Goal: Information Seeking & Learning: Understand process/instructions

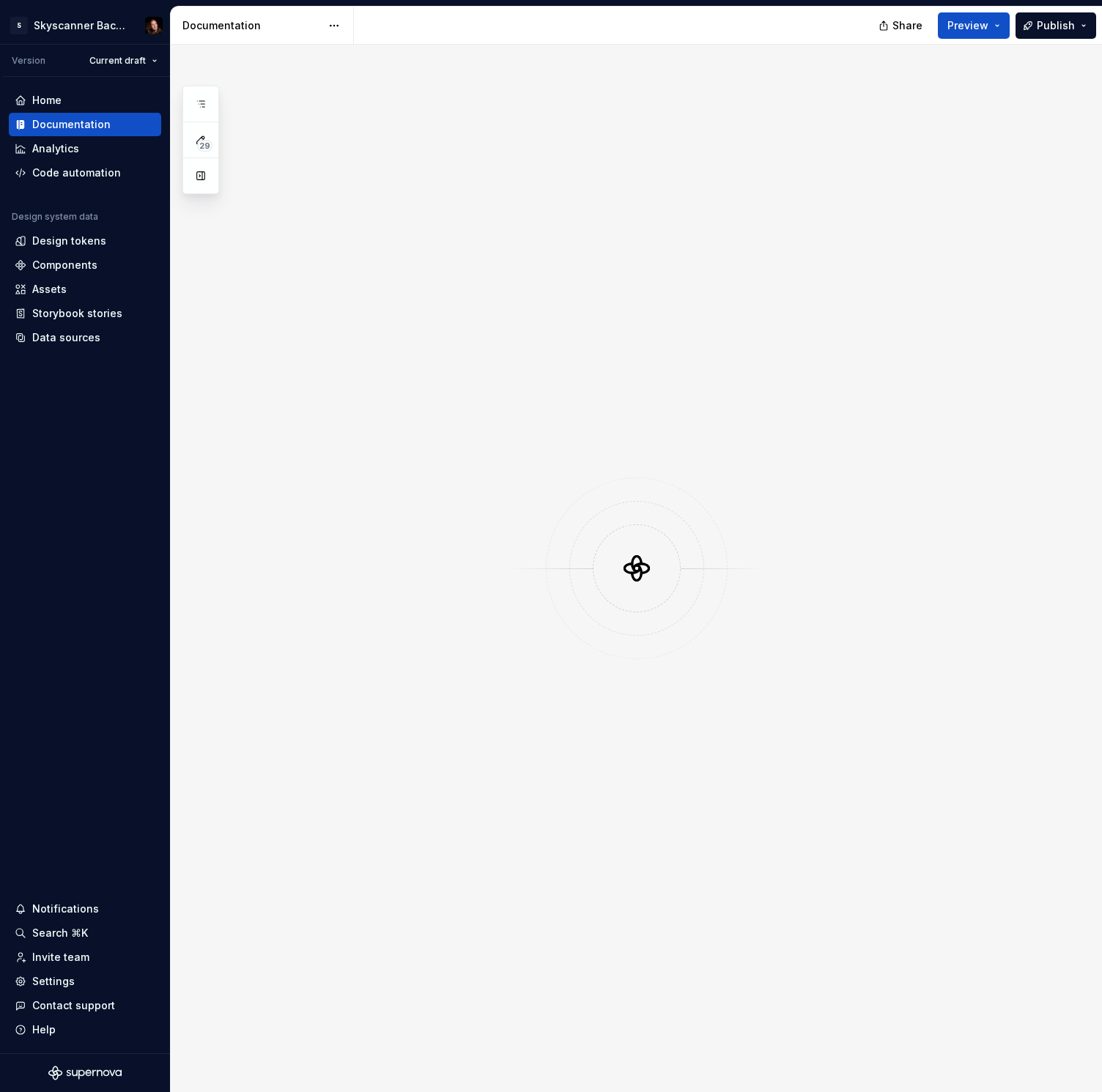
click at [199, 102] on icon "button" at bounding box center [201, 104] width 12 height 12
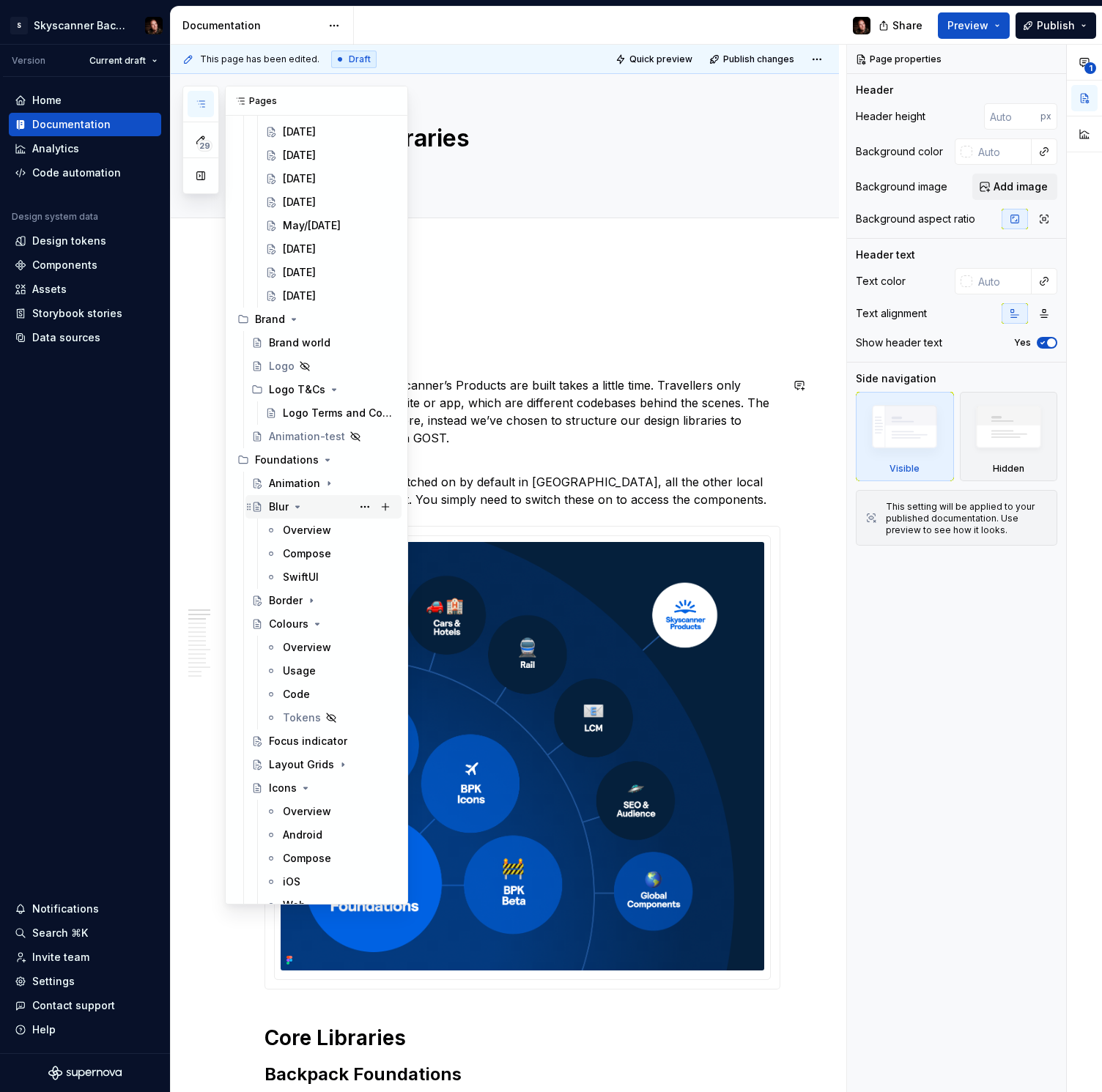
scroll to position [723, 0]
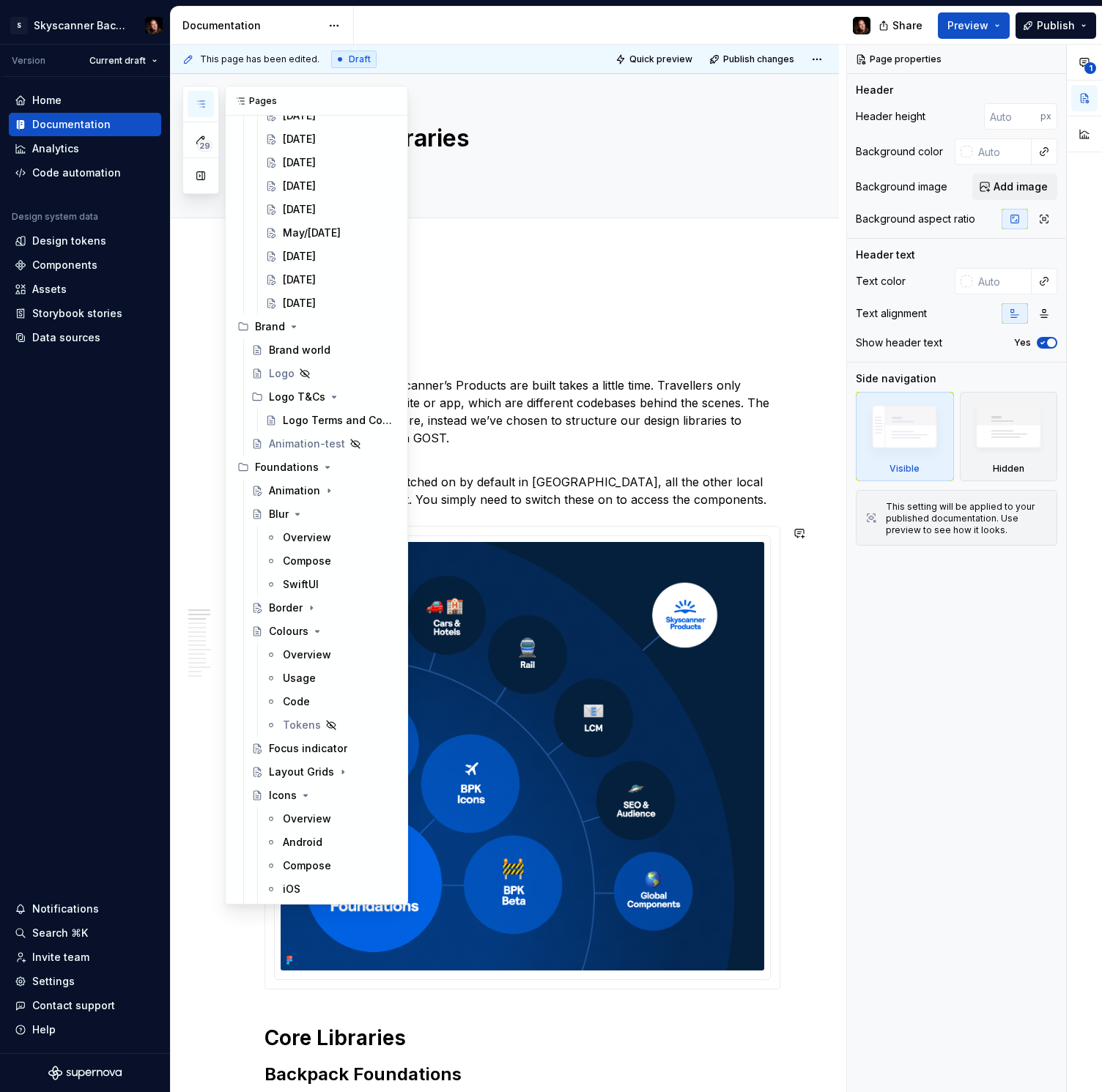
drag, startPoint x: 297, startPoint y: 659, endPoint x: 586, endPoint y: 432, distance: 367.5
click at [297, 658] on div "Overview" at bounding box center [307, 655] width 48 height 15
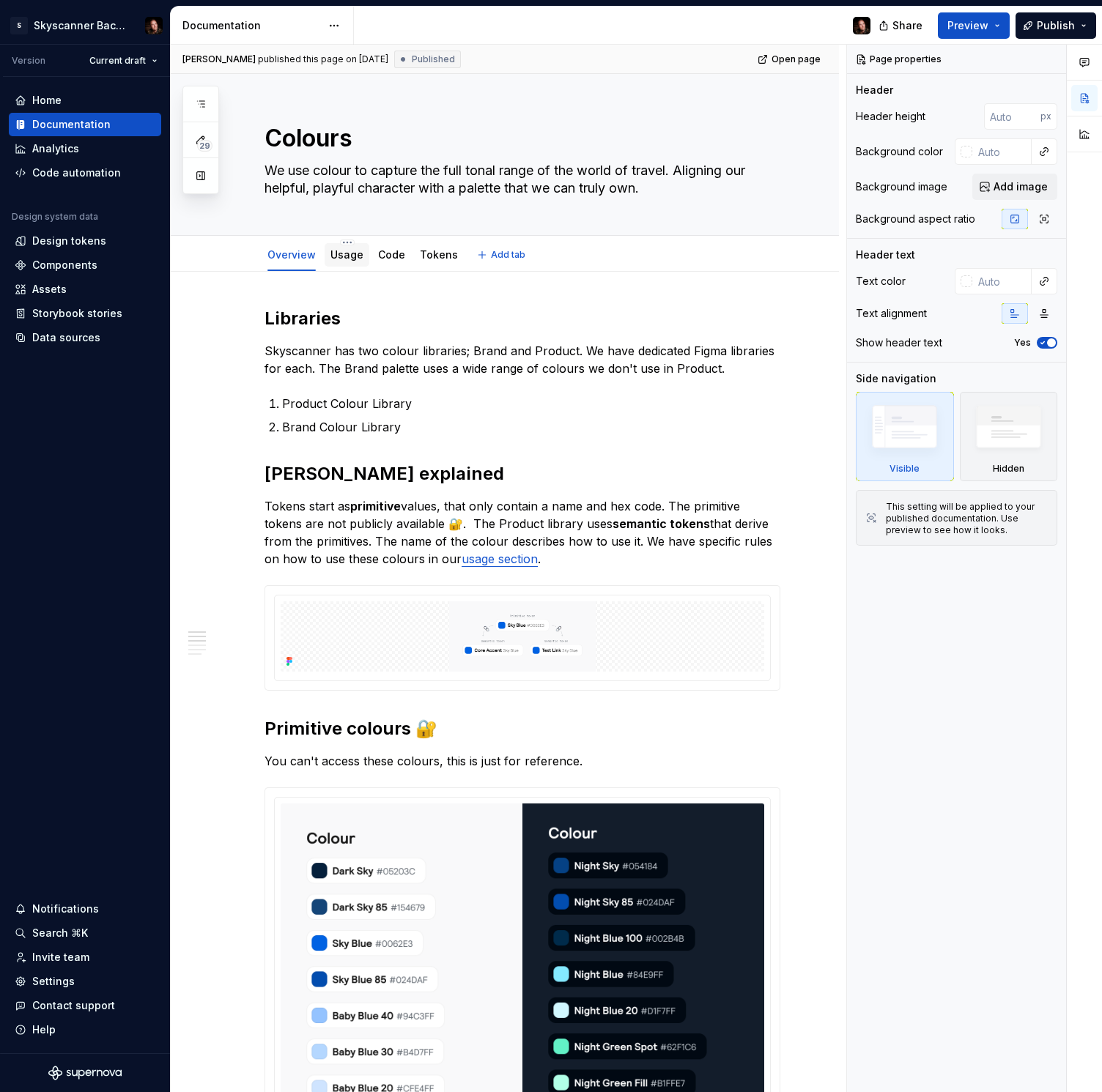
click at [352, 249] on link "Usage" at bounding box center [347, 254] width 33 height 13
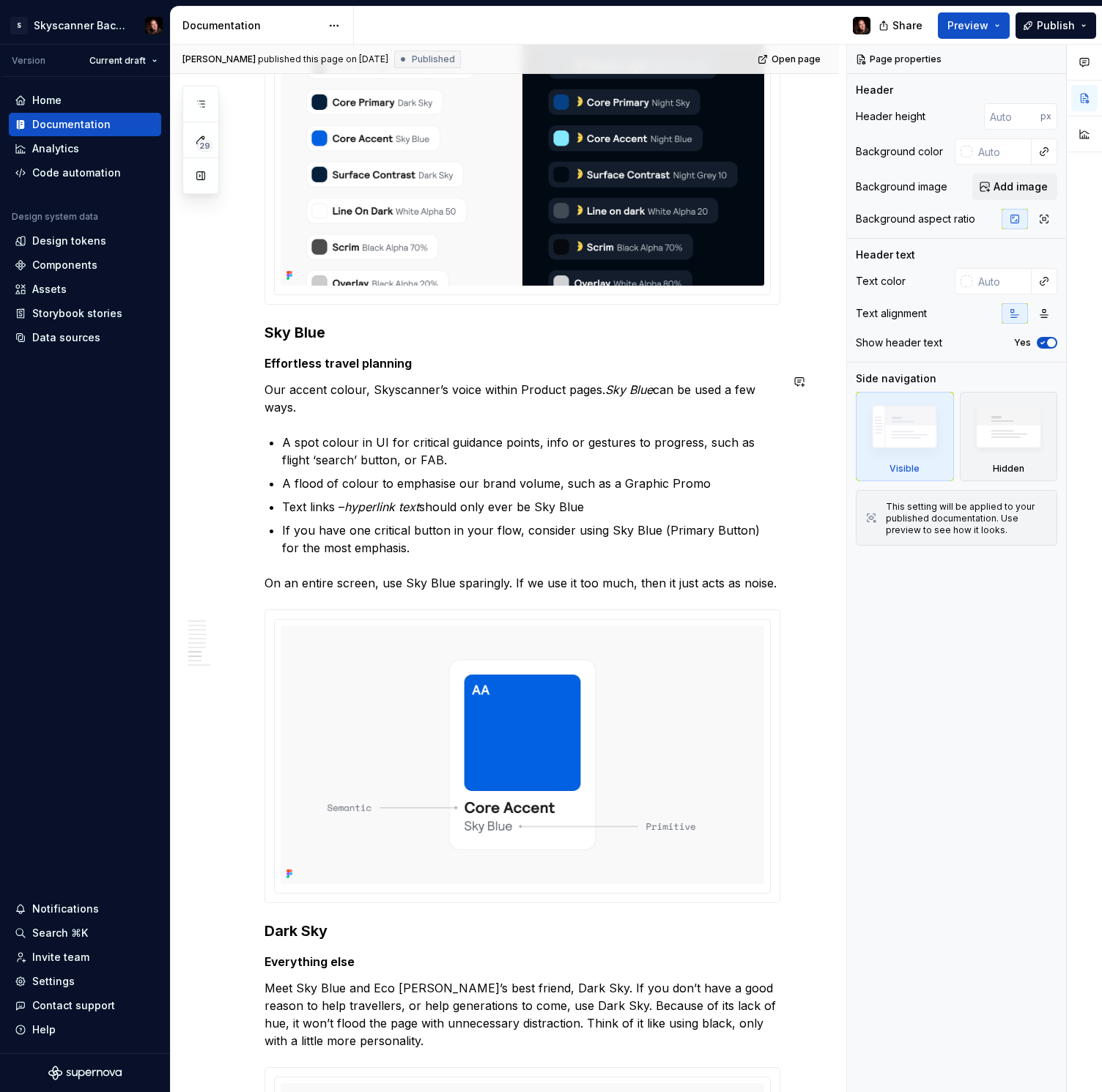
scroll to position [3520, 0]
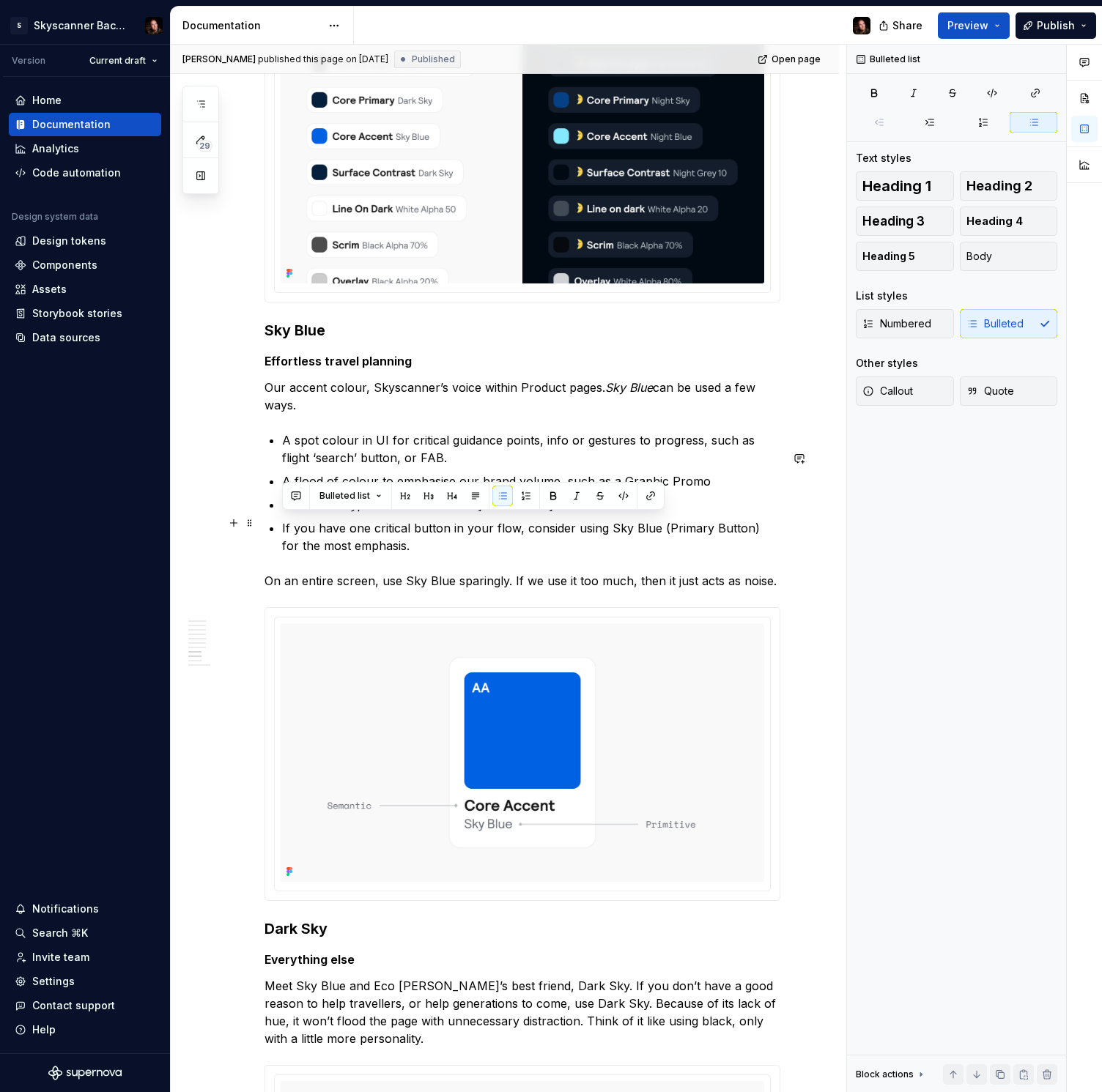
drag, startPoint x: 603, startPoint y: 522, endPoint x: 272, endPoint y: 525, distance: 331.0
click at [282, 513] on li "Text links – hyperlink text should only ever be Sky Blue" at bounding box center [531, 504] width 498 height 17
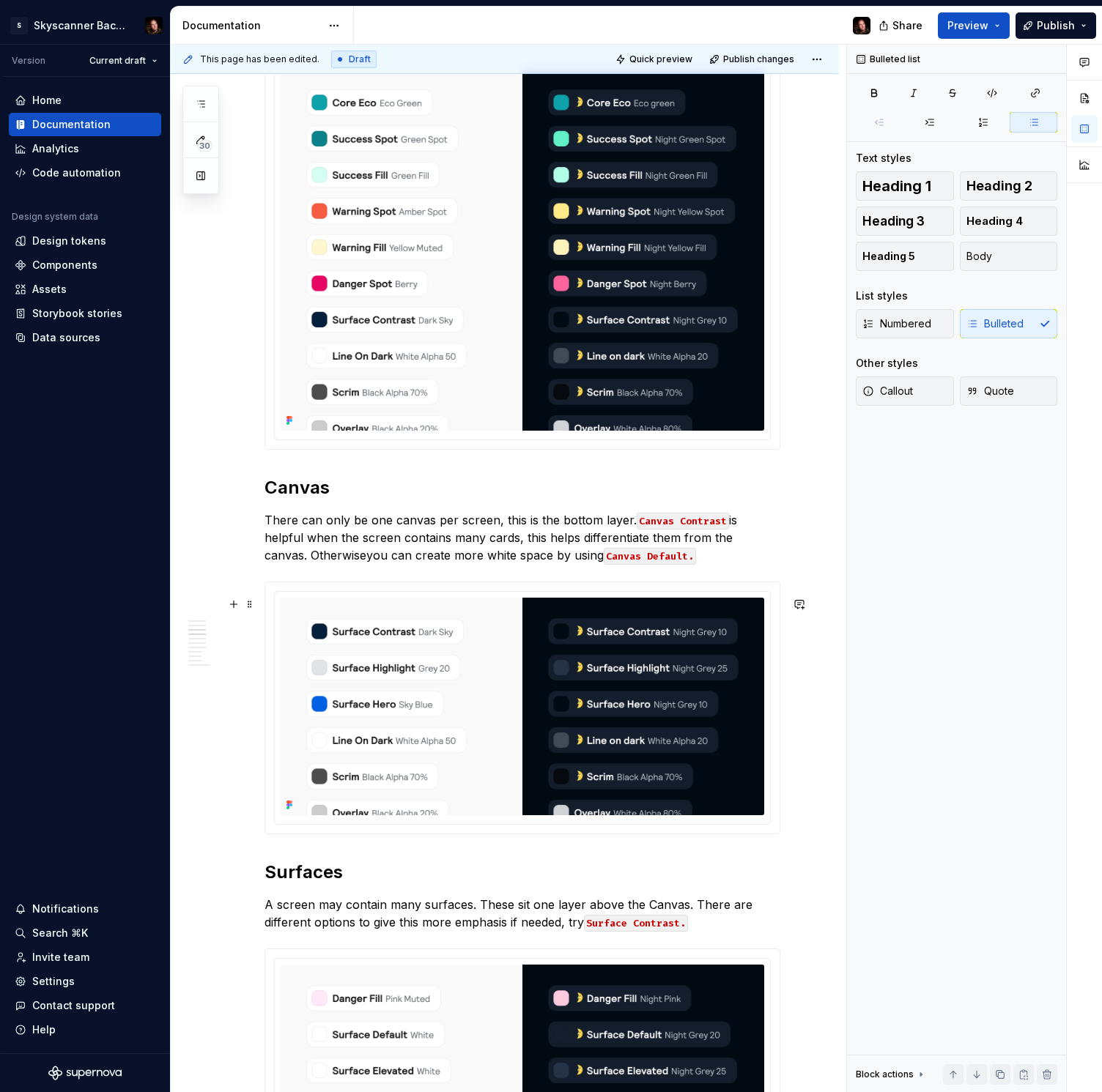
scroll to position [1318, 0]
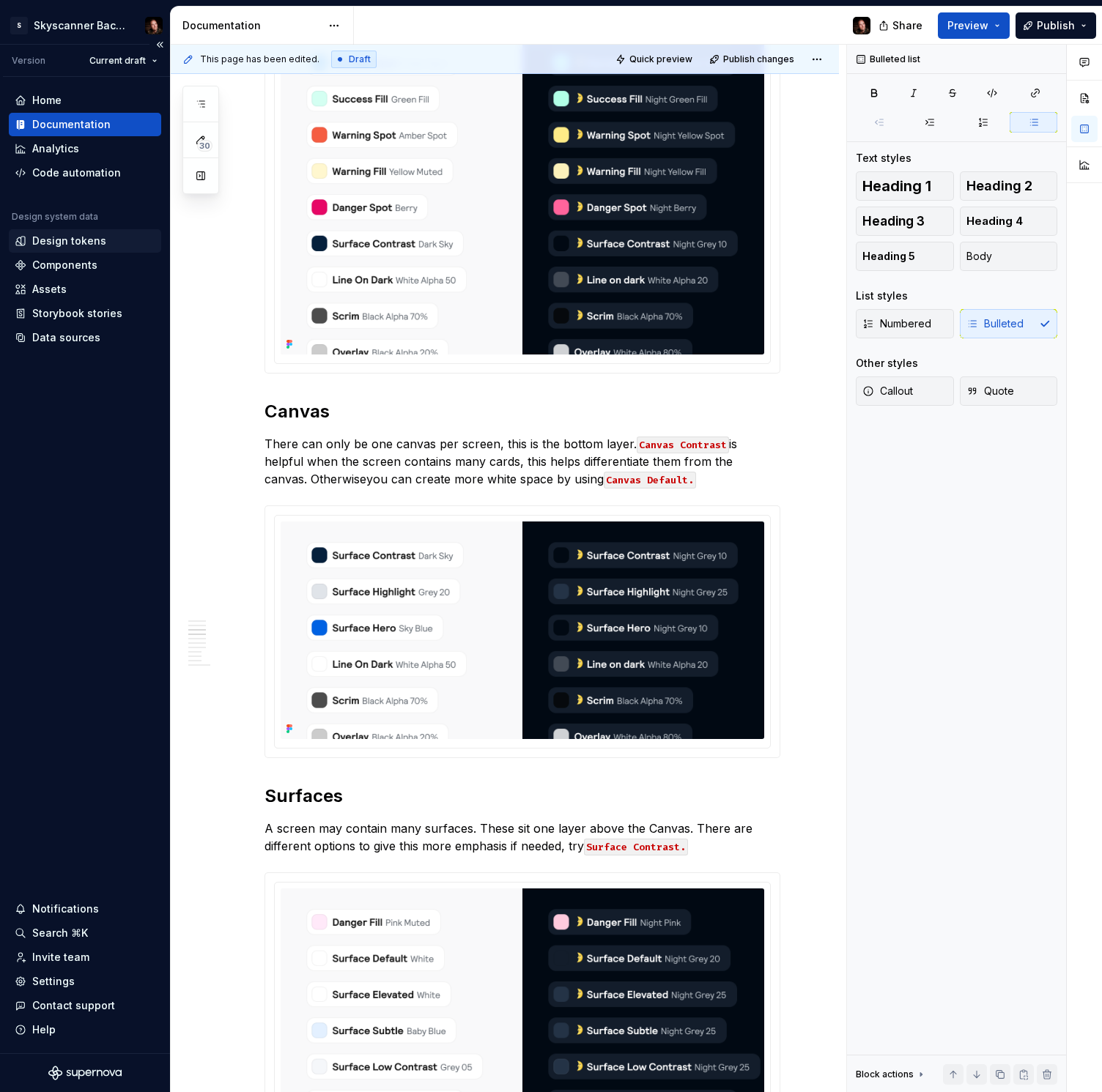
click at [81, 240] on div "Design tokens" at bounding box center [69, 241] width 74 height 15
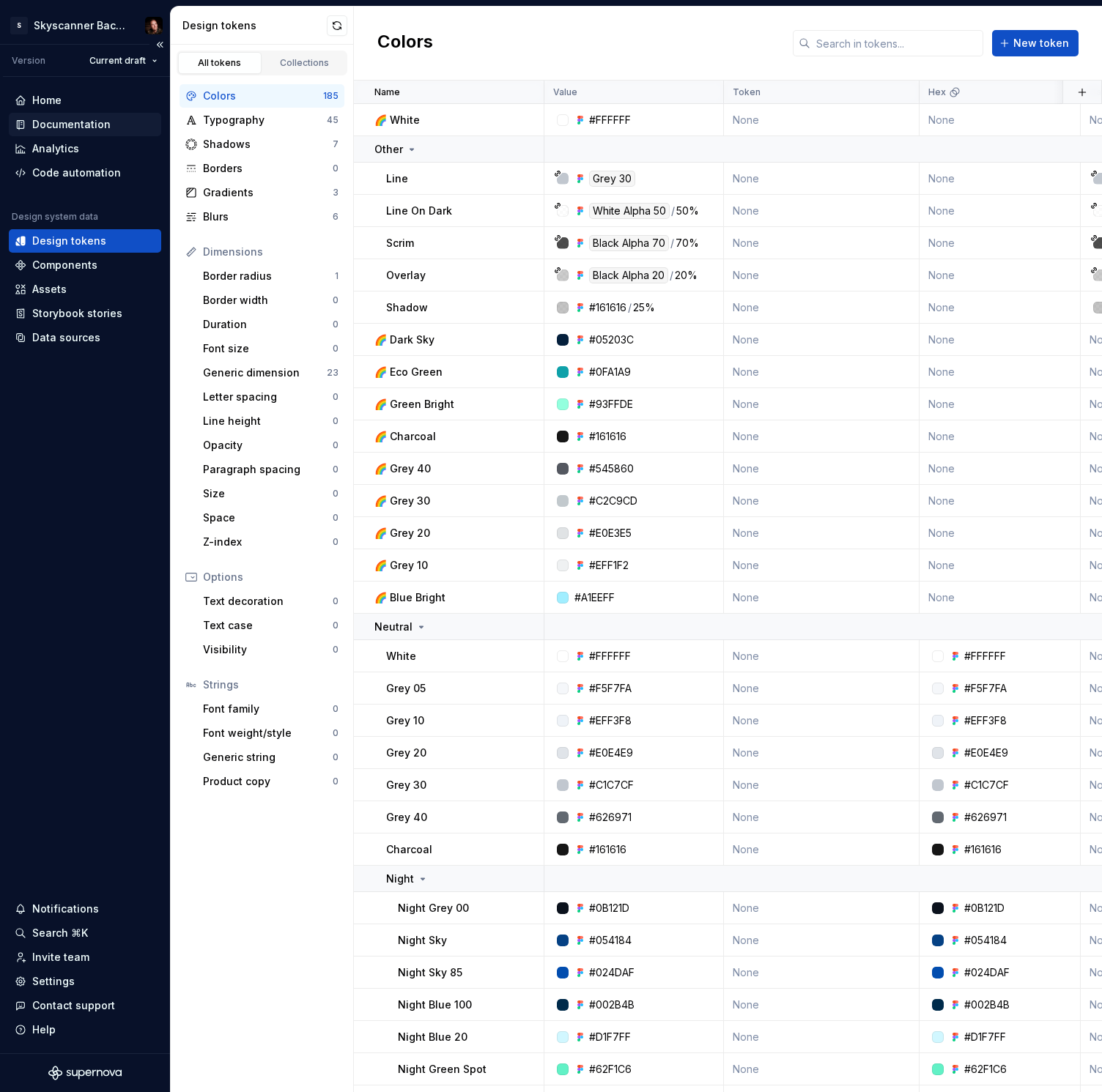
click at [73, 121] on div "Documentation" at bounding box center [71, 124] width 79 height 15
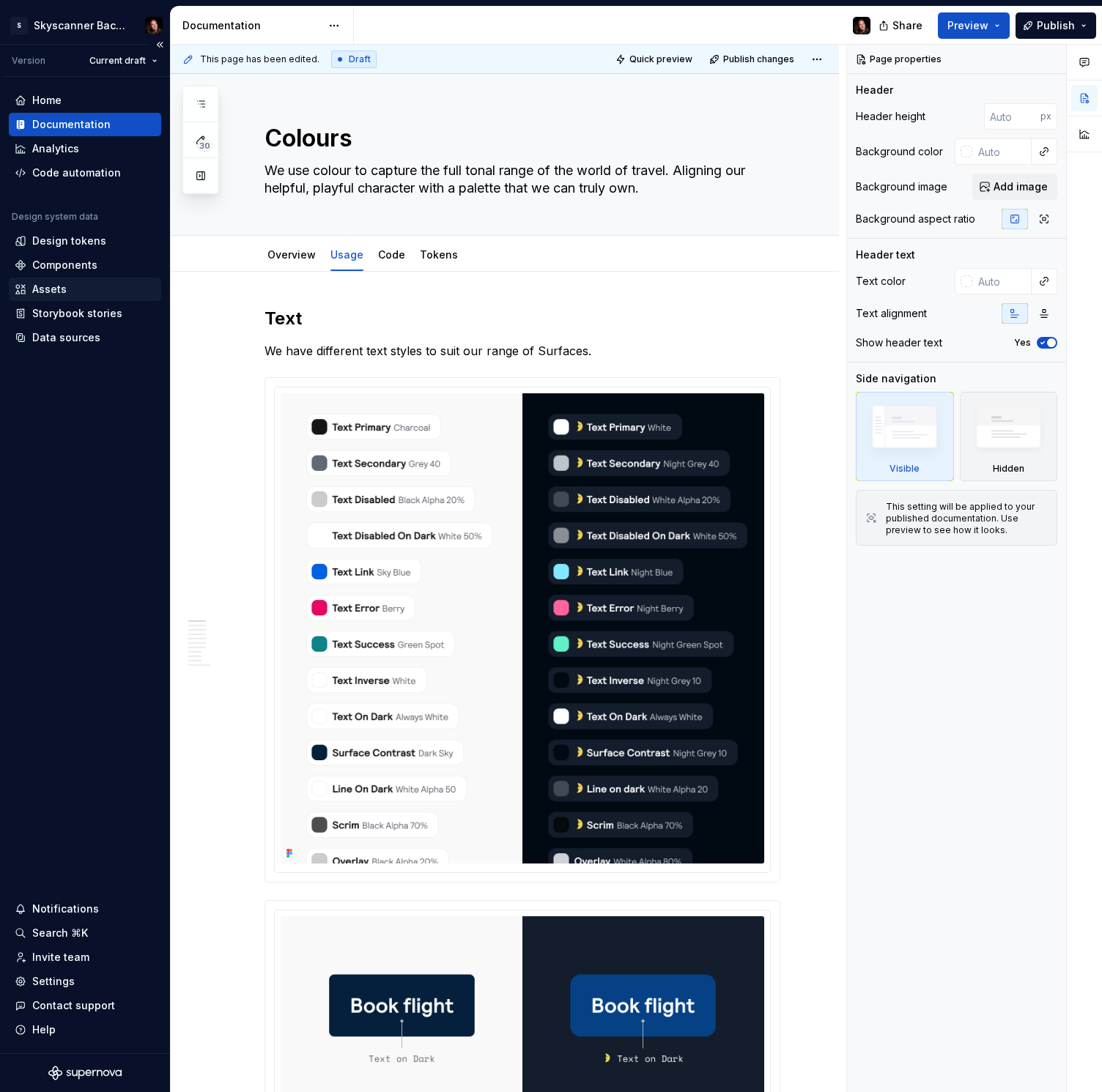
click at [61, 290] on div "Assets" at bounding box center [49, 289] width 34 height 15
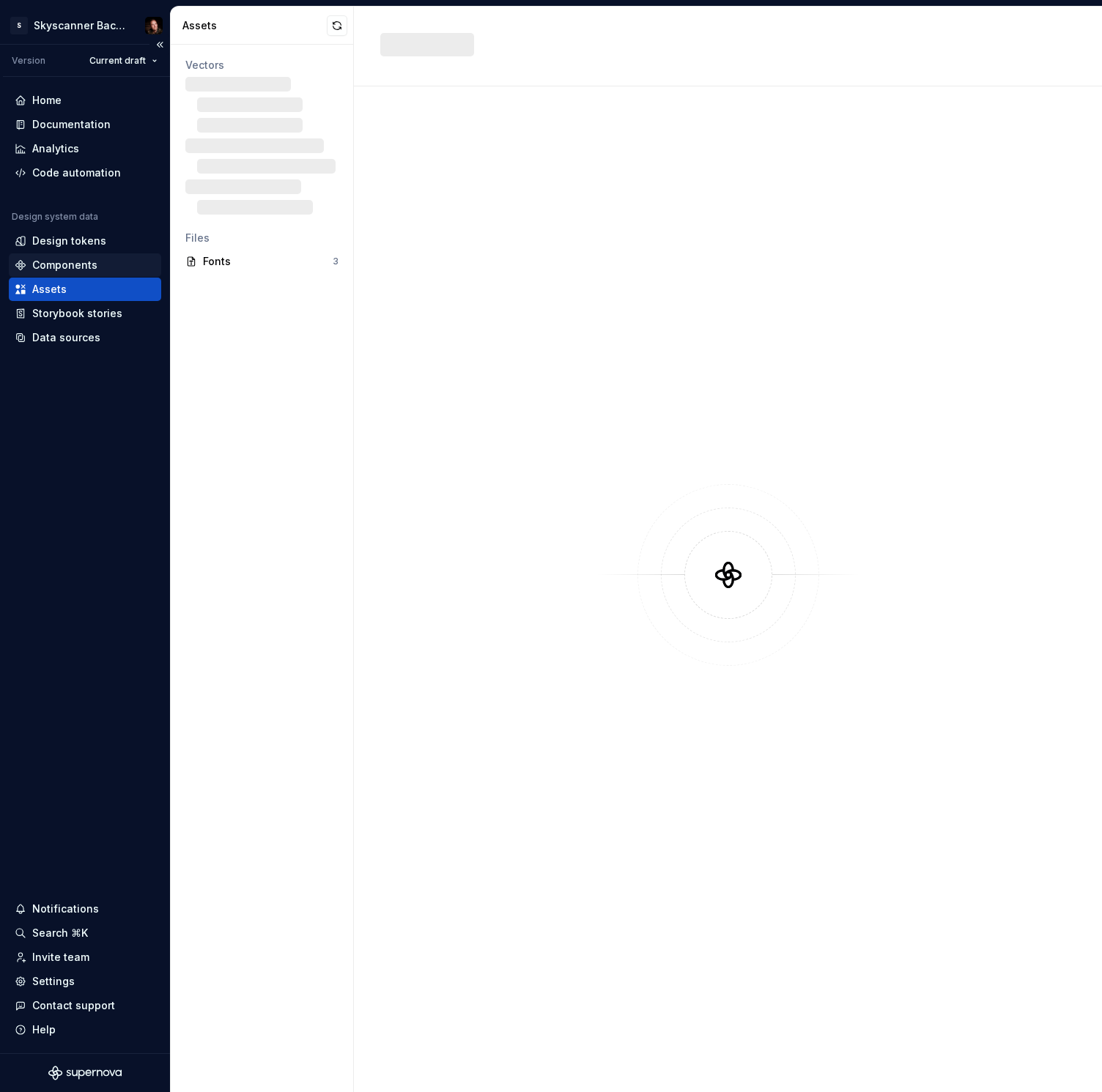
click at [76, 263] on div "Components" at bounding box center [64, 265] width 65 height 15
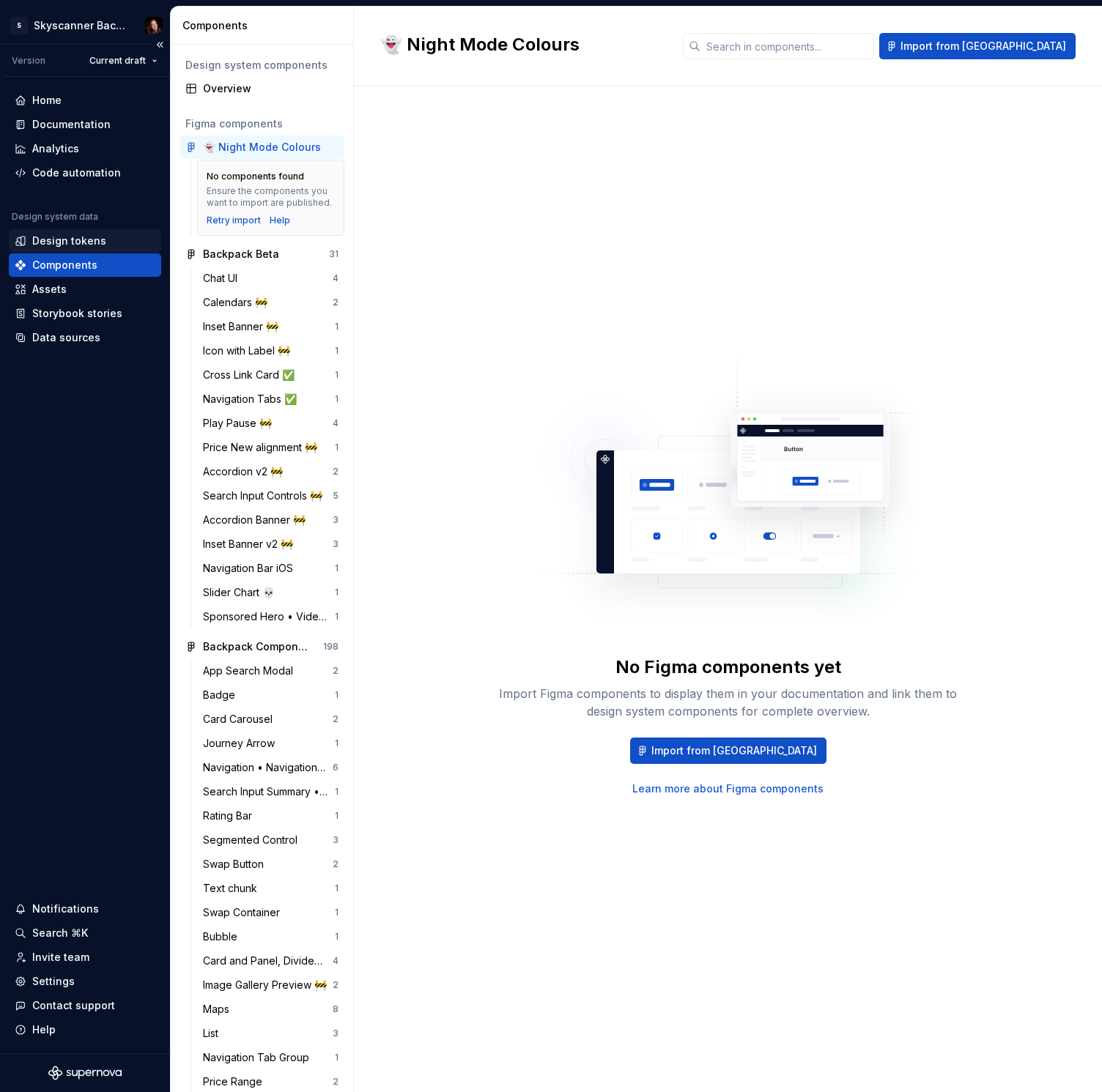
click at [77, 243] on div "Design tokens" at bounding box center [69, 241] width 74 height 15
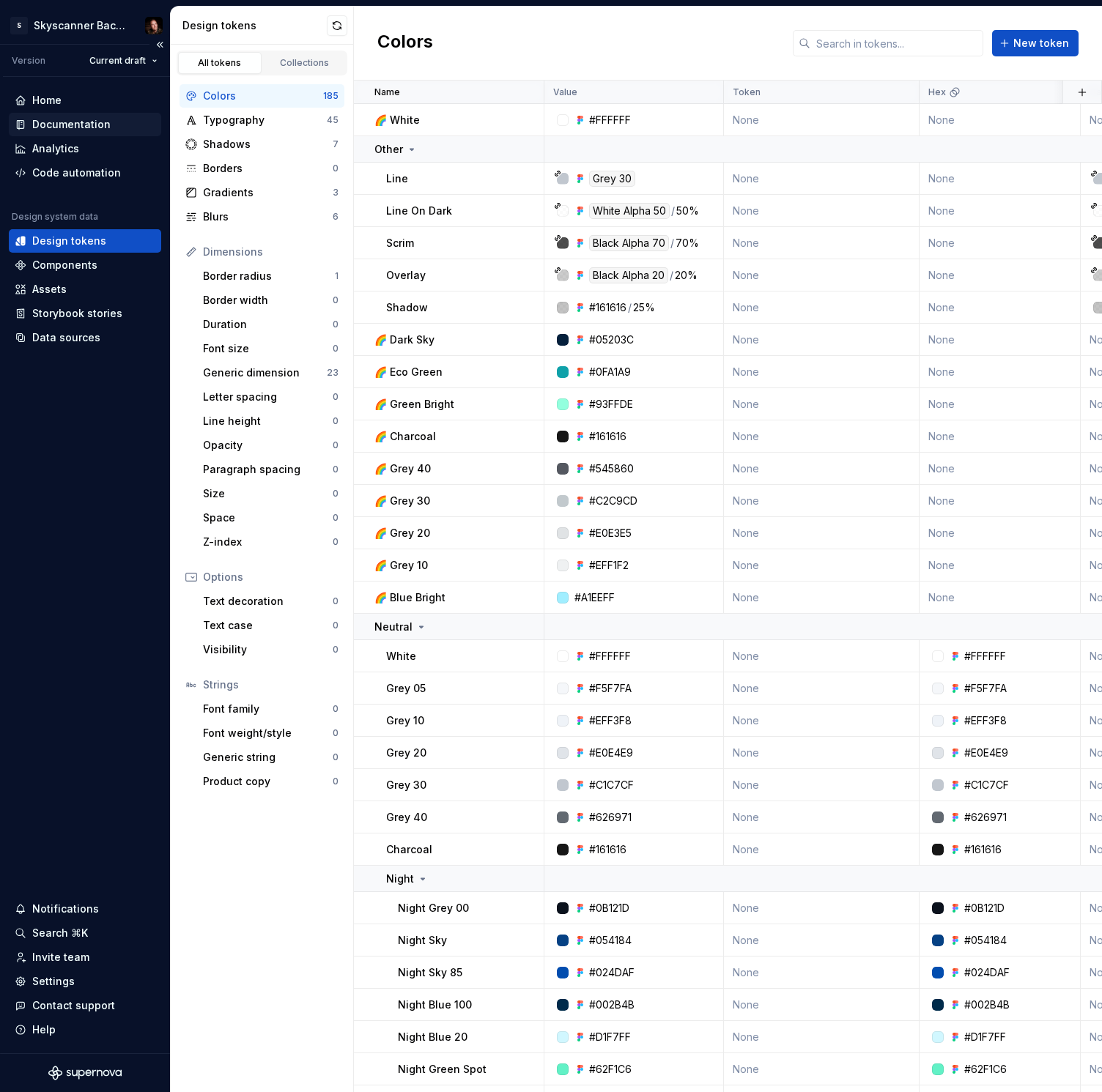
click at [79, 127] on div "Documentation" at bounding box center [71, 124] width 79 height 15
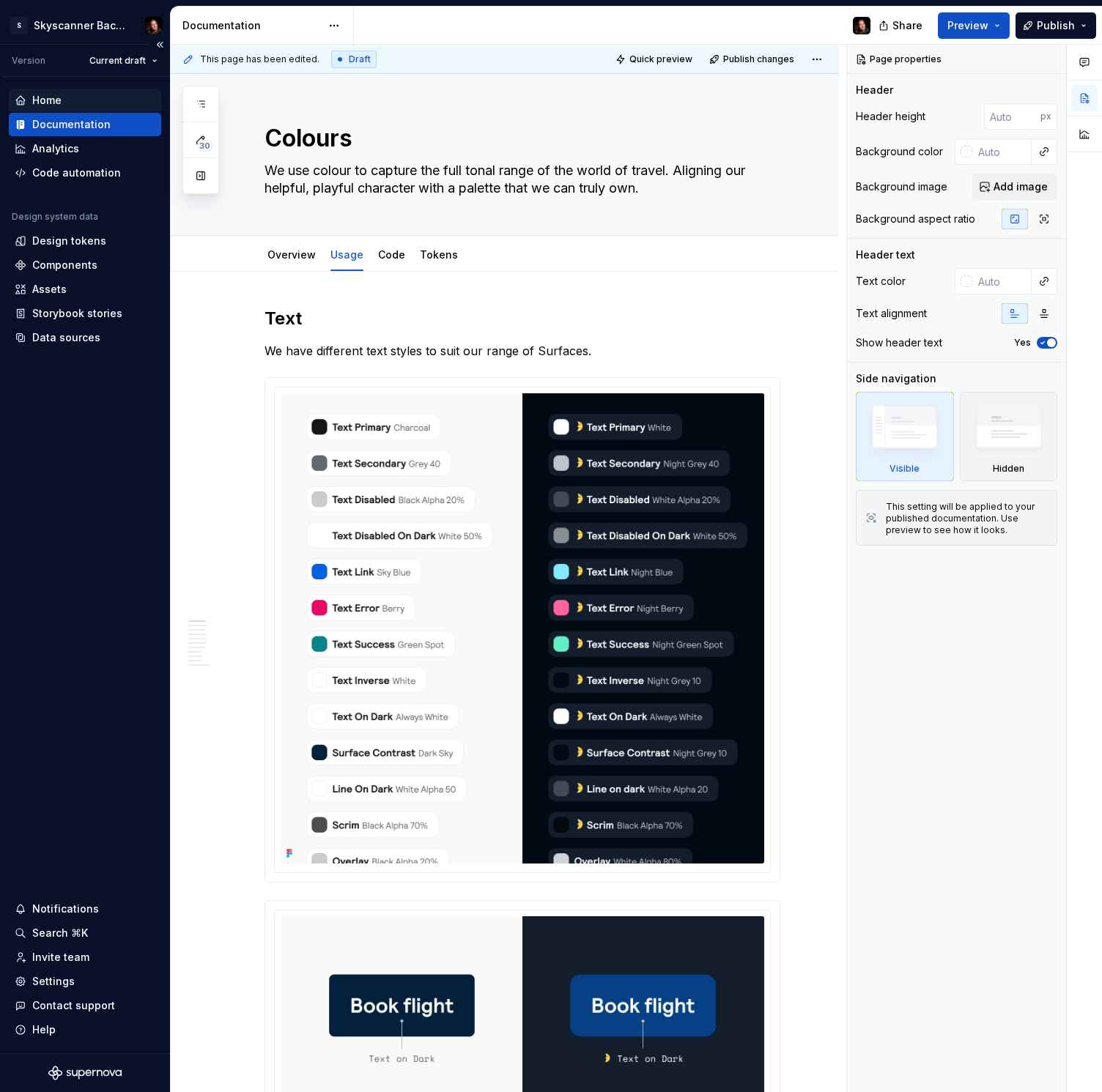
click at [71, 102] on div "Home" at bounding box center [85, 100] width 141 height 15
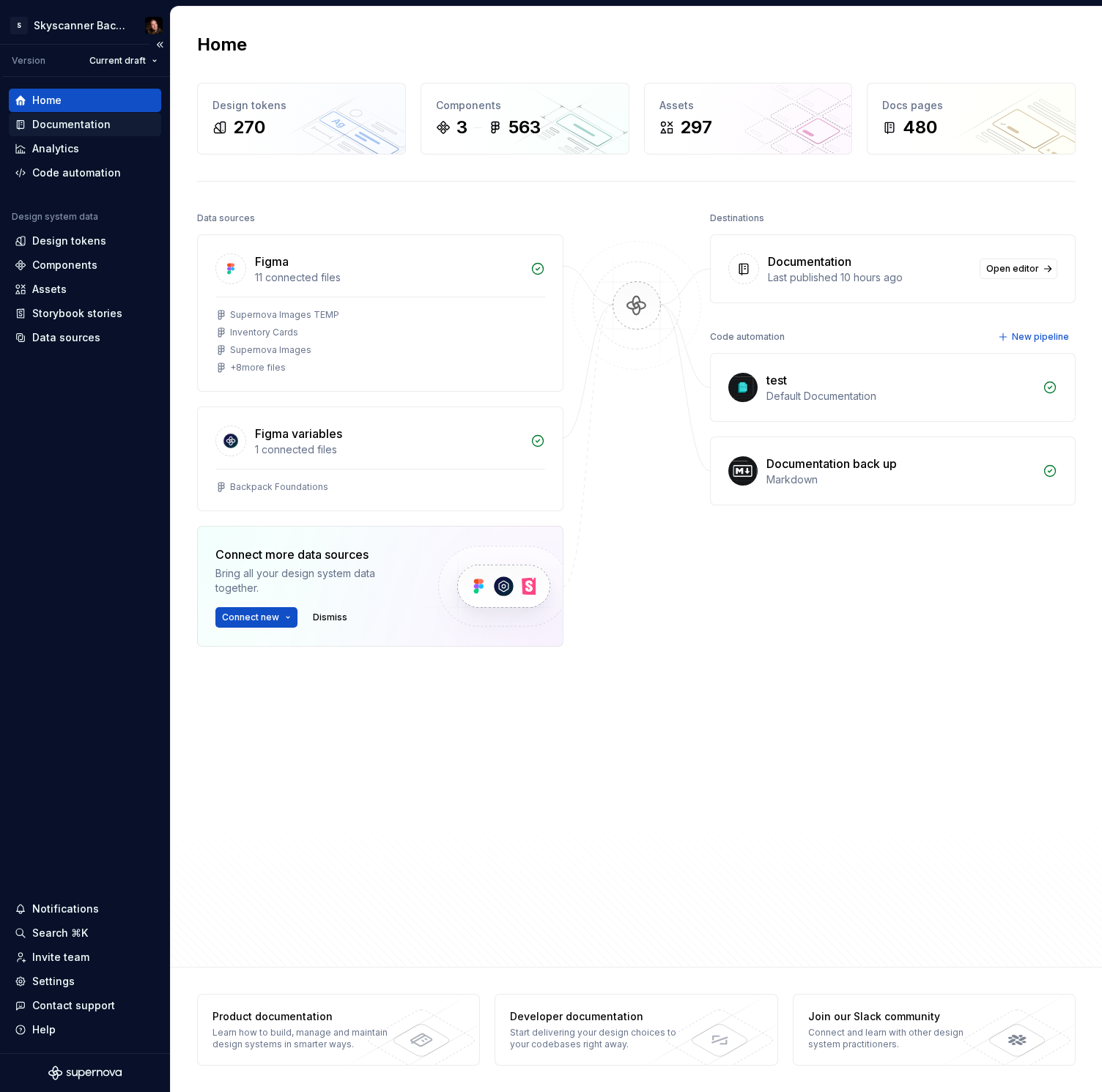
click at [73, 127] on div "Documentation" at bounding box center [71, 124] width 79 height 15
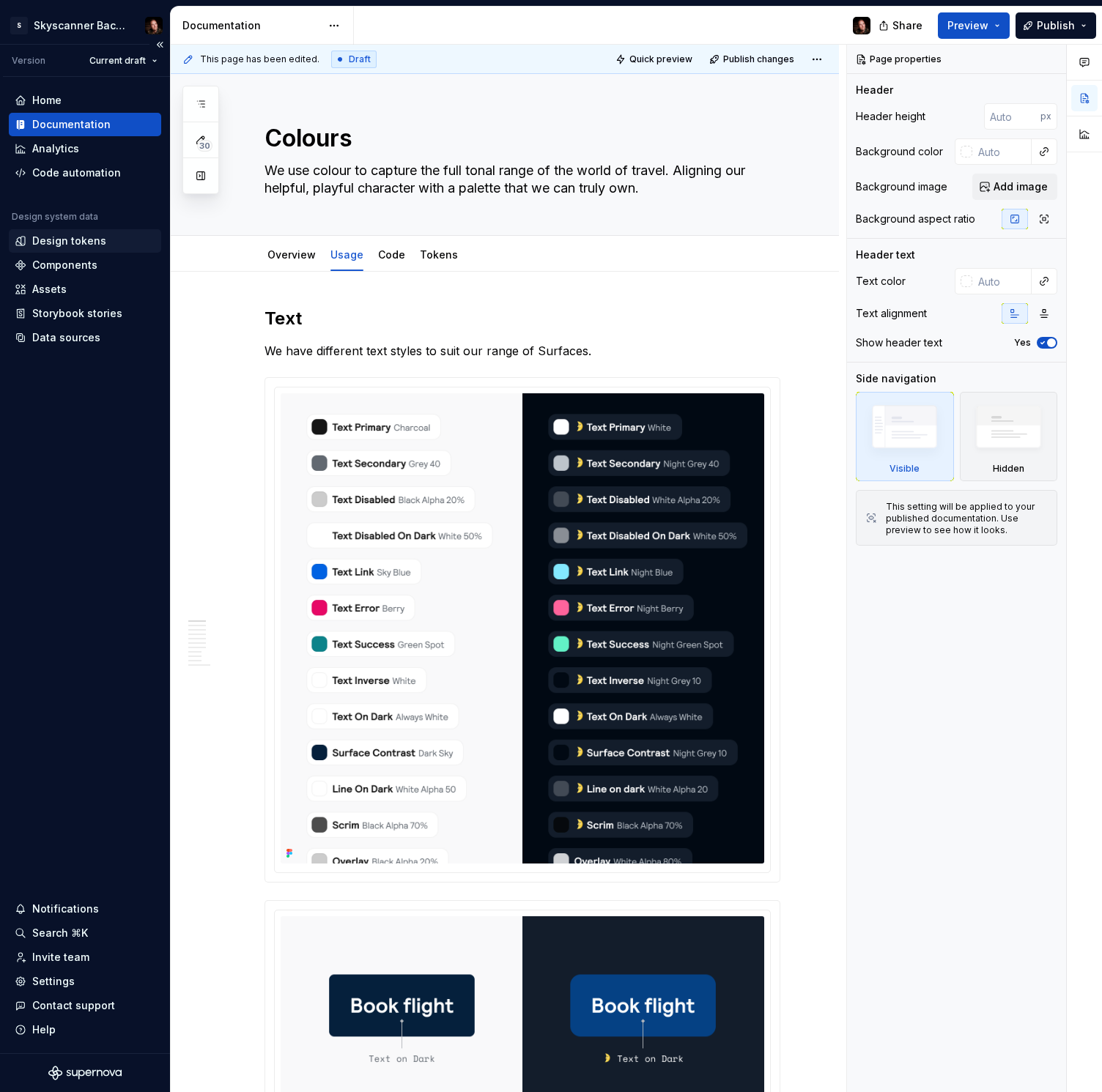
click at [66, 238] on div "Design tokens" at bounding box center [69, 241] width 74 height 15
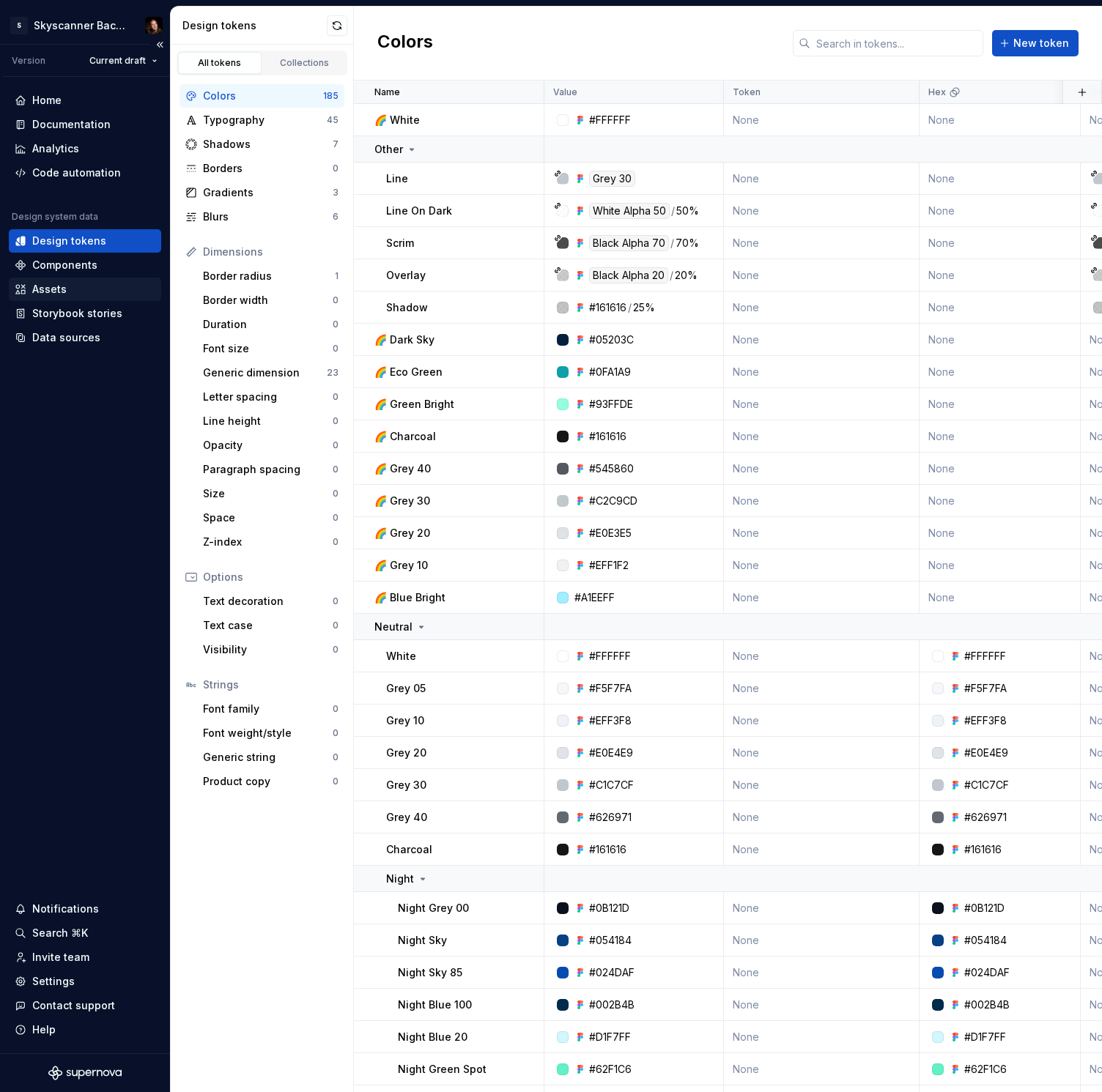
click at [65, 286] on div "Assets" at bounding box center [85, 289] width 141 height 15
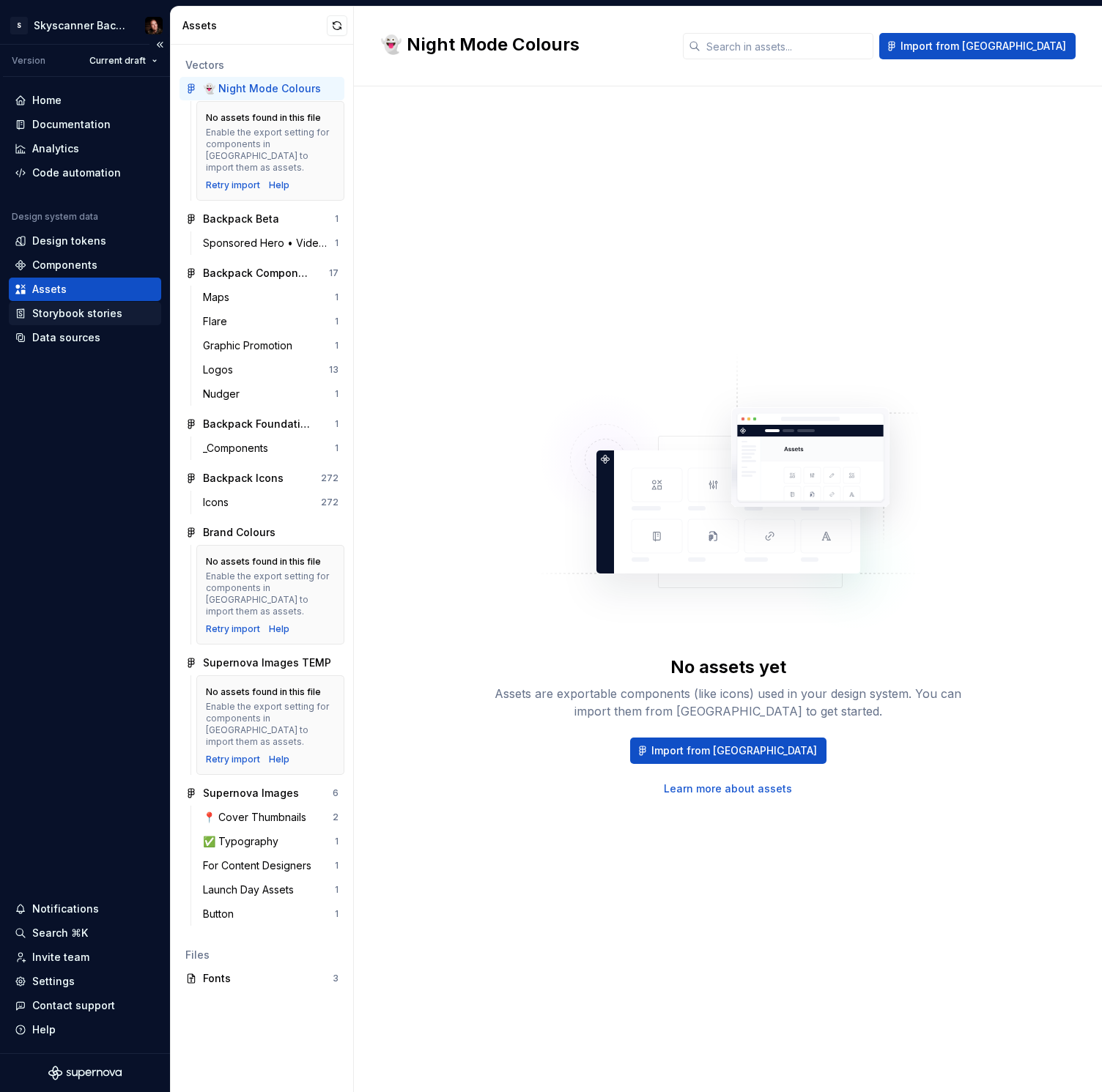
click at [100, 314] on div "Storybook stories" at bounding box center [77, 313] width 90 height 15
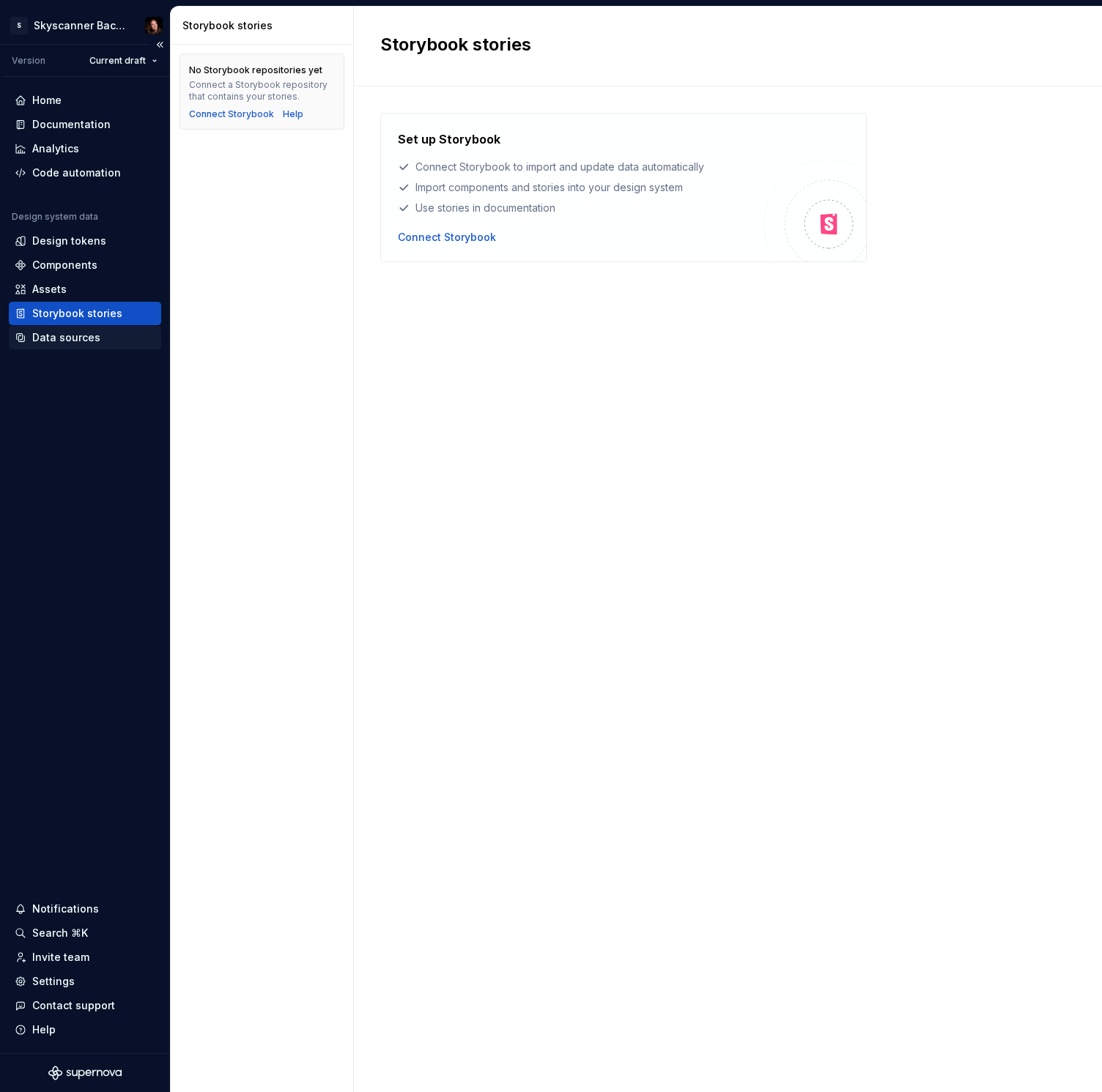
click at [94, 338] on div "Data sources" at bounding box center [66, 338] width 68 height 15
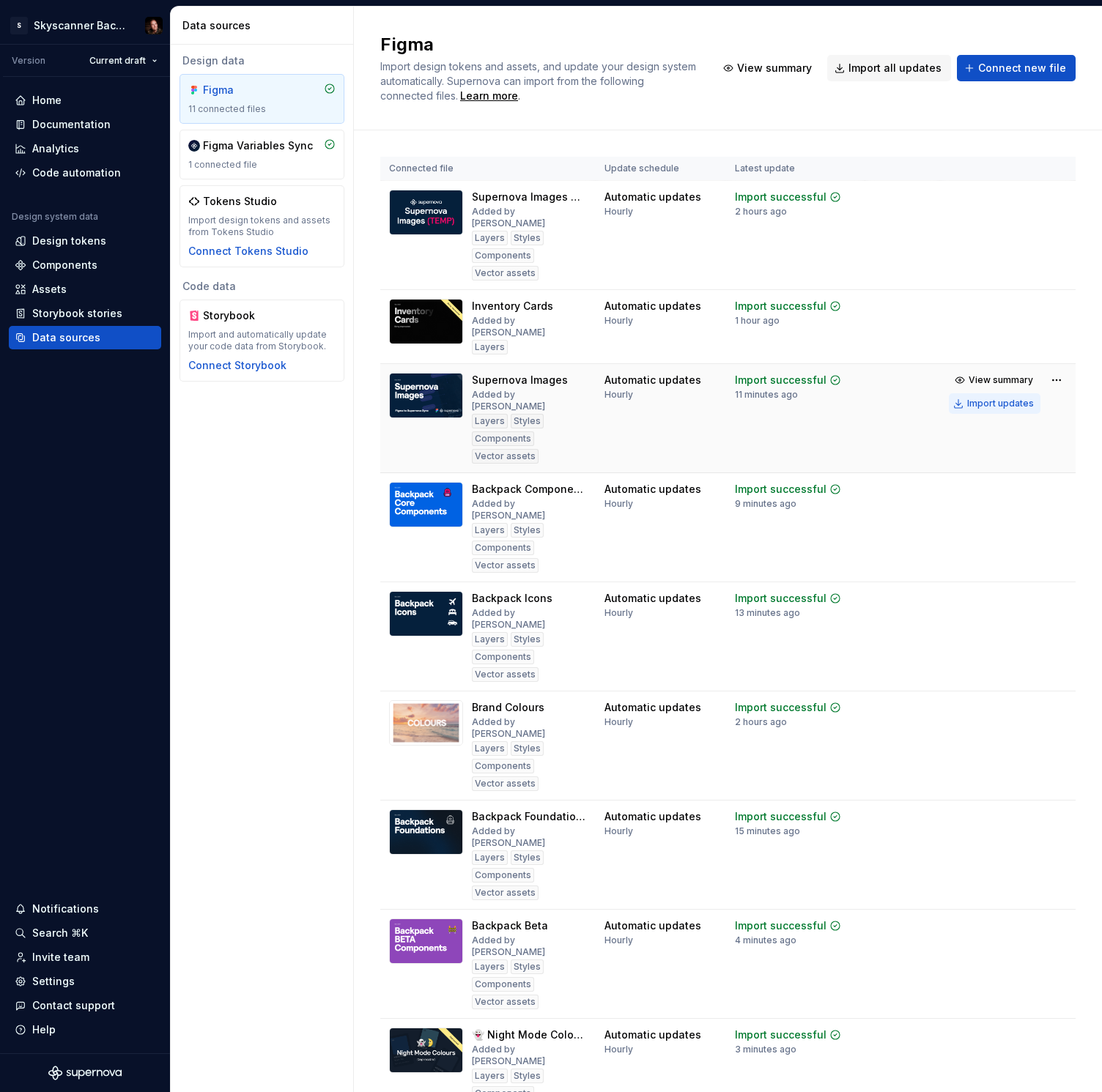
click at [987, 398] on div "Import updates" at bounding box center [1000, 404] width 67 height 12
click at [62, 124] on div "Documentation" at bounding box center [71, 124] width 79 height 15
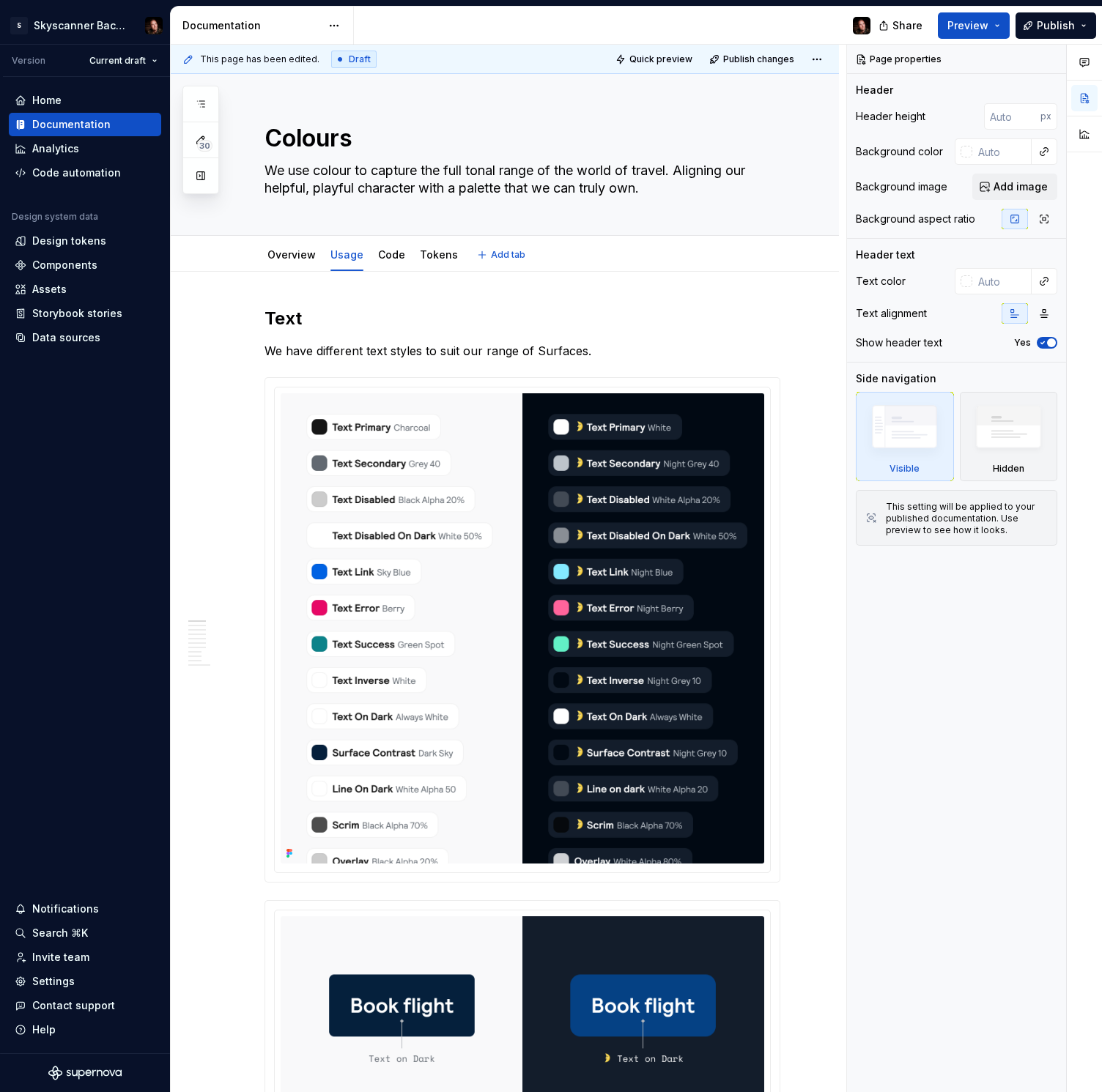
type textarea "*"
click at [388, 497] on img at bounding box center [522, 628] width 484 height 470
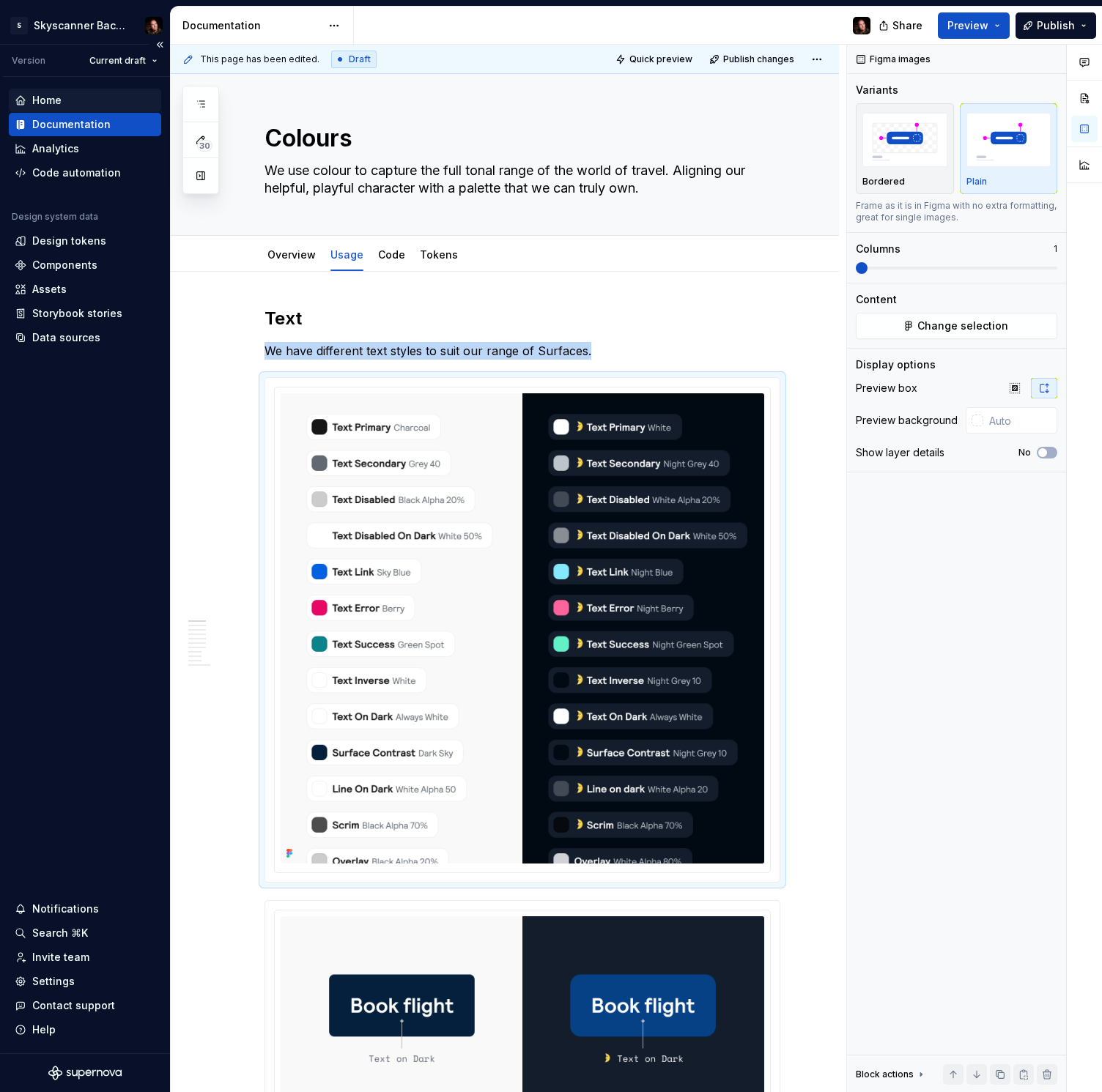
type textarea "*"
click at [79, 337] on div "Data sources" at bounding box center [66, 338] width 68 height 15
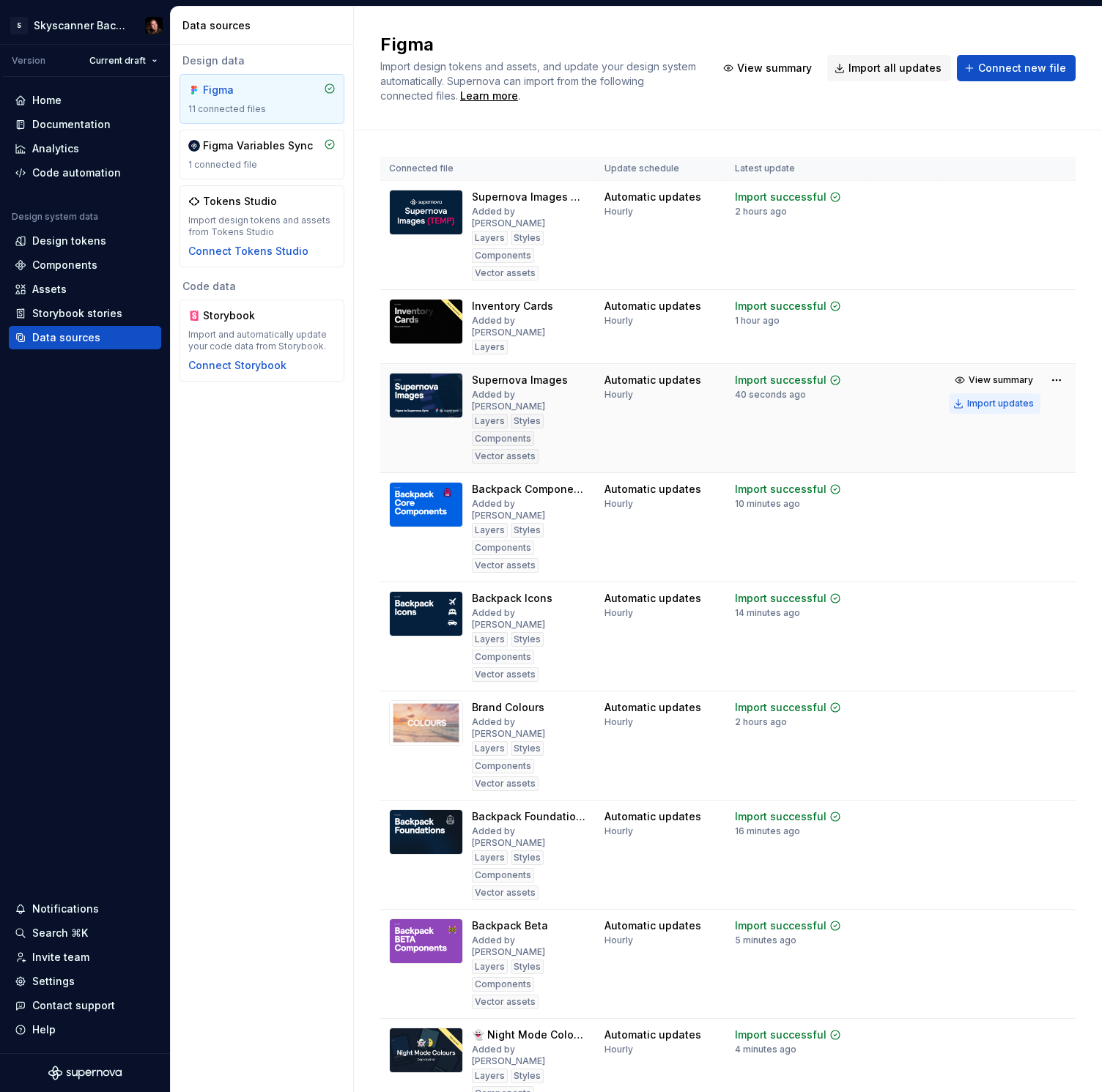
click at [987, 398] on div "Import updates" at bounding box center [1000, 404] width 67 height 12
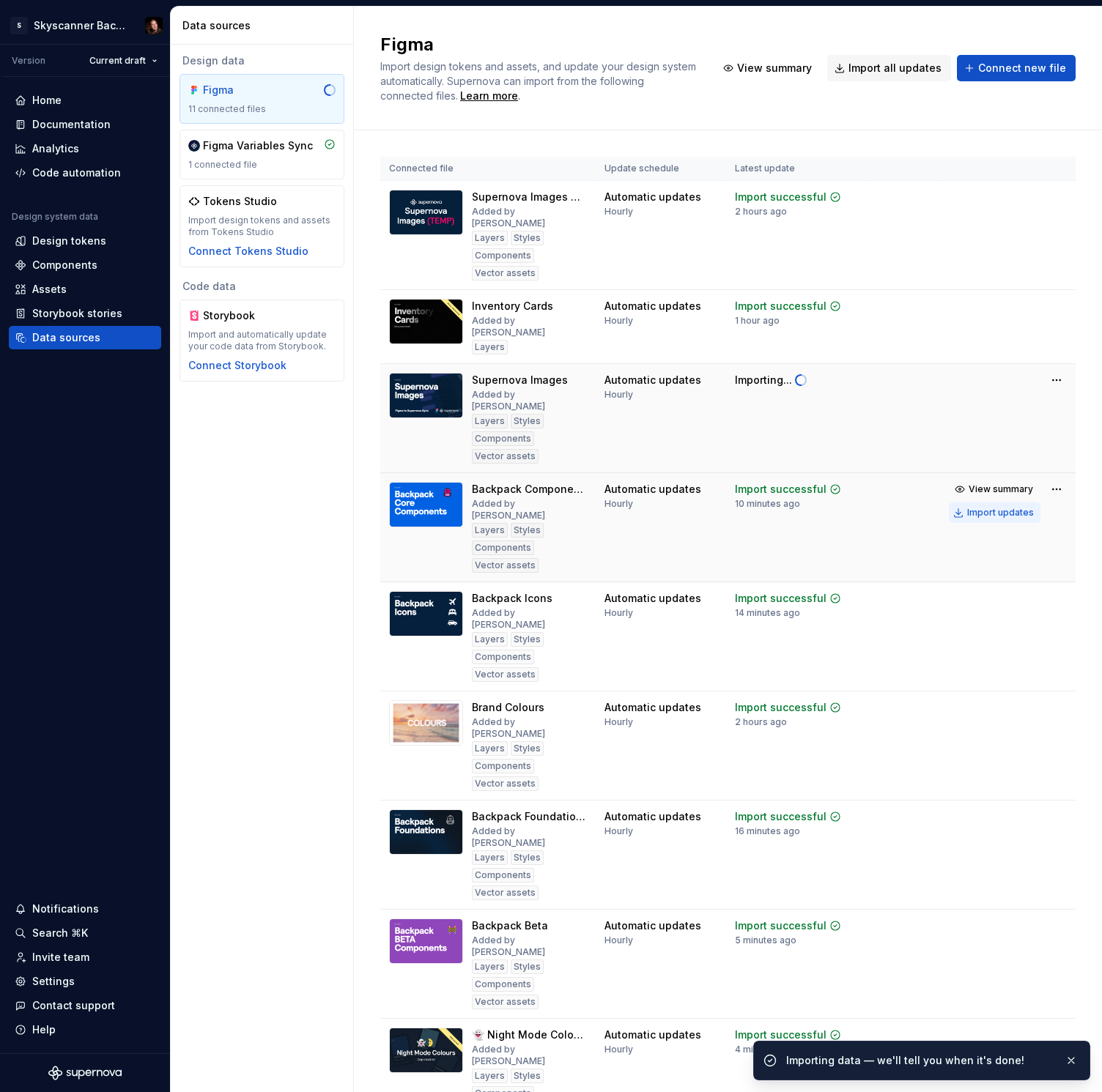
click at [990, 507] on div "Import updates" at bounding box center [1000, 513] width 67 height 12
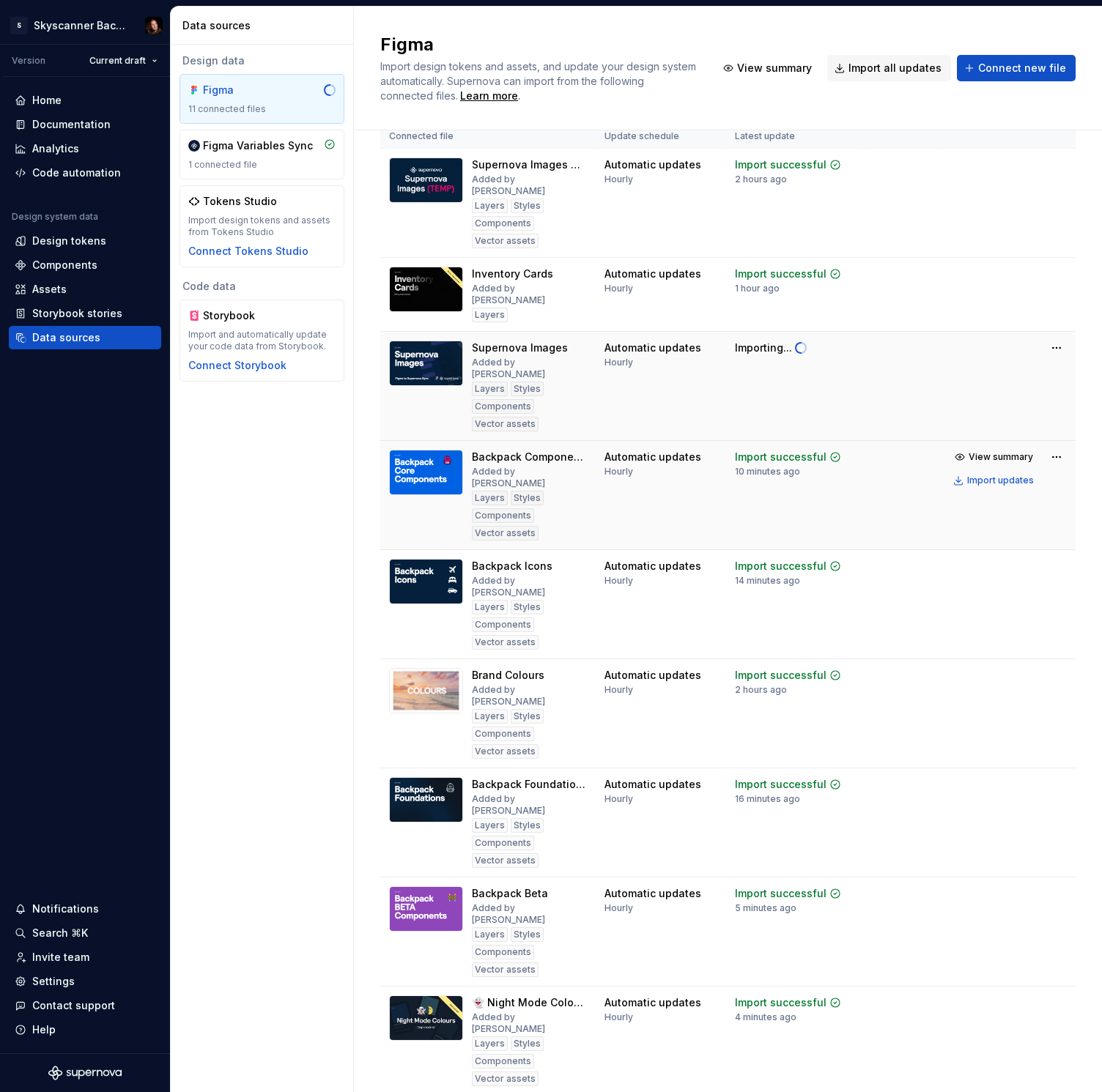
scroll to position [31, 0]
